Goal: Task Accomplishment & Management: Use online tool/utility

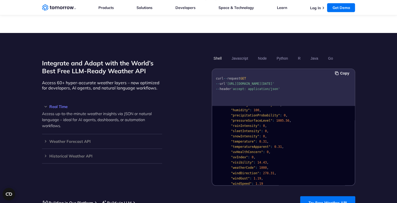
scroll to position [104, 0]
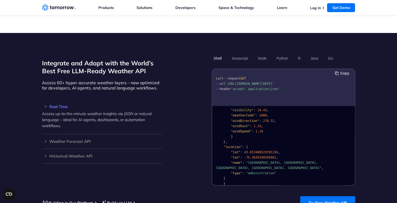
click at [346, 70] on button "Copy" at bounding box center [343, 73] width 16 height 6
click at [241, 54] on button "Javascript" at bounding box center [240, 58] width 20 height 9
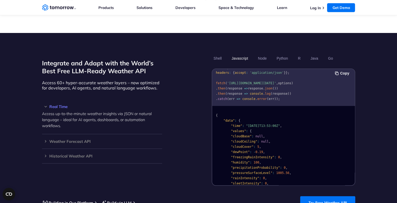
scroll to position [0, 0]
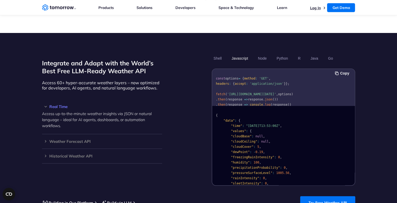
click at [319, 9] on link "Log In" at bounding box center [315, 7] width 11 height 5
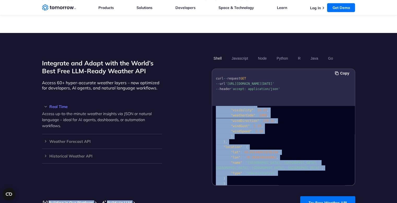
scroll to position [470, 0]
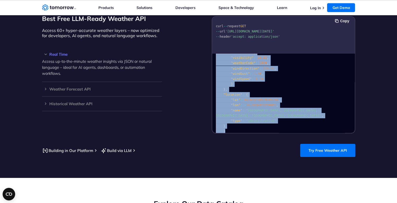
drag, startPoint x: 215, startPoint y: 107, endPoint x: 239, endPoint y: 118, distance: 26.6
click at [239, 118] on pre "{ "data" : { "time" : "2023-02-14T13:53:00Z" , "values" : { "cloudBase" : null …" at bounding box center [283, 44] width 142 height 186
copy code "{ "data" : { "time" : "2023-02-14T13:53:00Z" , "values" : { "cloudBase" : null …"
